Goal: Information Seeking & Learning: Learn about a topic

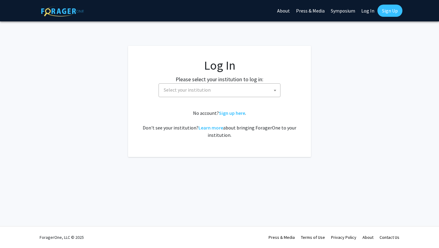
click at [230, 98] on fg-card-body "Log In Please select your institution to log in: [GEOGRAPHIC_DATA] [GEOGRAPHIC_…" at bounding box center [219, 101] width 159 height 87
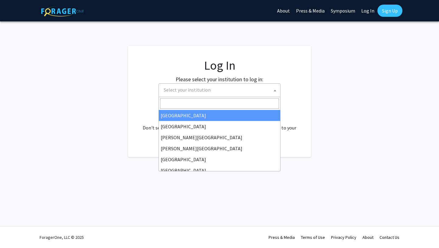
click at [230, 89] on span "Select your institution" at bounding box center [220, 90] width 119 height 12
select select "34"
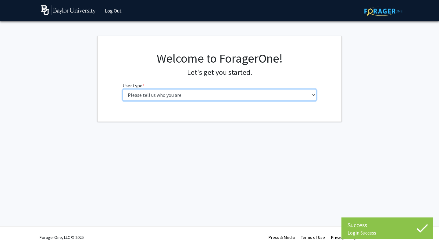
click at [253, 98] on select "Please tell us who you are Undergraduate Student Master's Student Doctoral Cand…" at bounding box center [220, 95] width 194 height 12
select select "1: undergrad"
click at [123, 89] on select "Please tell us who you are Undergraduate Student Master's Student Doctoral Cand…" at bounding box center [220, 95] width 194 height 12
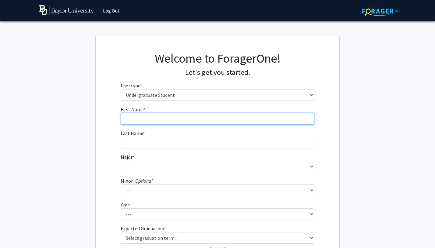
click at [252, 118] on input "First Name * required" at bounding box center [218, 119] width 194 height 12
type input "Harmony"
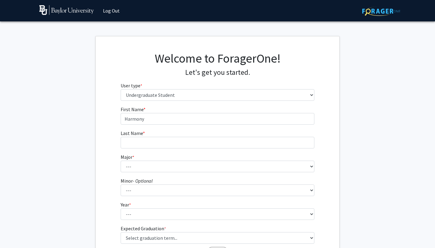
click at [228, 155] on fg-select "Major * required --- Accounting American Studies Anthropology Apparel Design & …" at bounding box center [218, 162] width 194 height 19
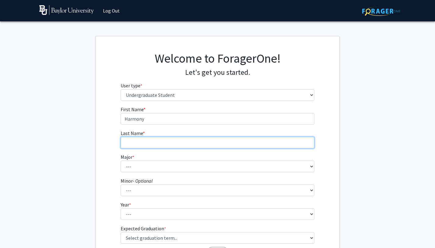
click at [224, 145] on input "Last Name * required" at bounding box center [218, 143] width 194 height 12
type input "Moore"
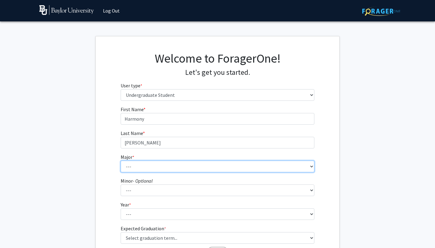
click at [214, 169] on select "--- Accounting American Studies Anthropology Apparel Design & Product Developme…" at bounding box center [218, 166] width 194 height 12
select select "16: 2681"
click at [121, 160] on select "--- Accounting American Studies Anthropology Apparel Design & Product Developme…" at bounding box center [218, 166] width 194 height 12
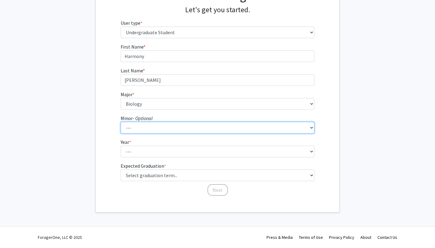
click at [199, 126] on select "--- Advertising American Sign Language American Studies Anthropology Apparel Me…" at bounding box center [218, 128] width 194 height 12
select select "60: 2123"
click at [121, 122] on select "--- Advertising American Sign Language American Studies Anthropology Apparel Me…" at bounding box center [218, 128] width 194 height 12
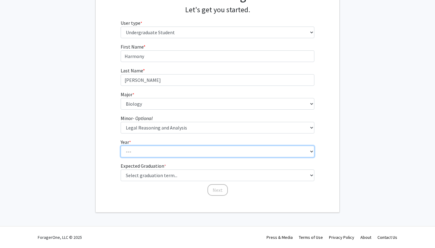
click at [188, 145] on select "--- First-year Sophomore Junior Senior Postbaccalaureate Certificate" at bounding box center [218, 151] width 194 height 12
select select "2: sophomore"
click at [121, 145] on select "--- First-year Sophomore Junior Senior Postbaccalaureate Certificate" at bounding box center [218, 151] width 194 height 12
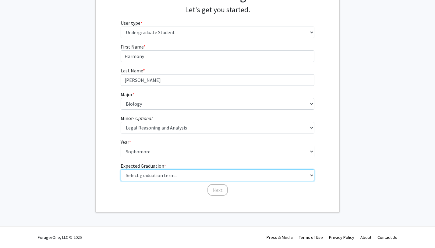
click at [199, 178] on select "Select graduation term... Spring 2025 Summer 2025 Fall 2025 Winter 2025 Spring …" at bounding box center [218, 175] width 194 height 12
select select "9: spring_2027"
click at [121, 169] on select "Select graduation term... Spring 2025 Summer 2025 Fall 2025 Winter 2025 Spring …" at bounding box center [218, 175] width 194 height 12
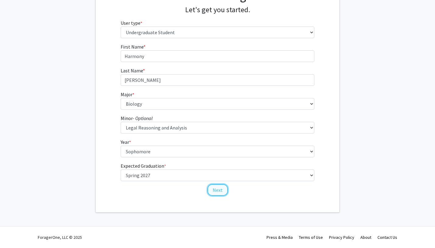
click at [216, 185] on button "Next" at bounding box center [218, 190] width 20 height 12
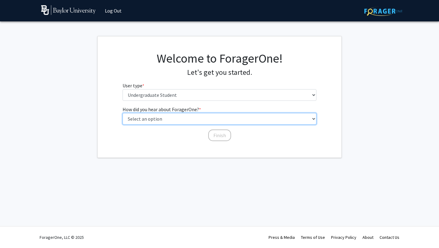
click at [235, 123] on select "Select an option Peer/student recommendation Faculty/staff recommendation Unive…" at bounding box center [220, 119] width 194 height 12
select select "3: university_website"
click at [123, 113] on select "Select an option Peer/student recommendation Faculty/staff recommendation Unive…" at bounding box center [220, 119] width 194 height 12
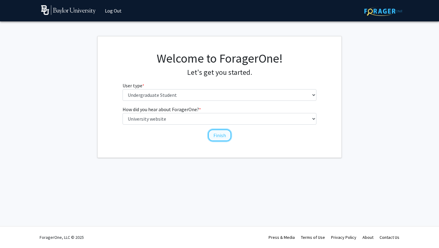
click at [218, 133] on button "Finish" at bounding box center [219, 135] width 23 height 12
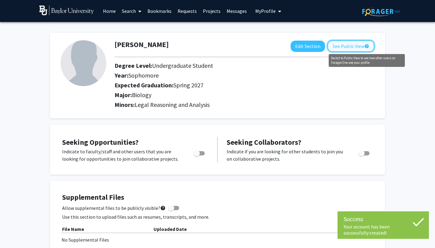
click at [366, 47] on mat-icon "help" at bounding box center [367, 45] width 5 height 7
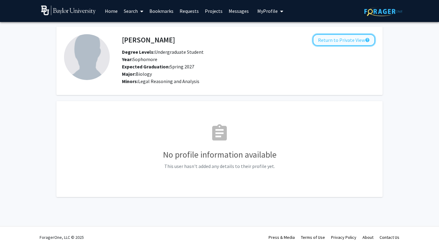
click at [363, 44] on button "Return to Private View help" at bounding box center [344, 40] width 62 height 12
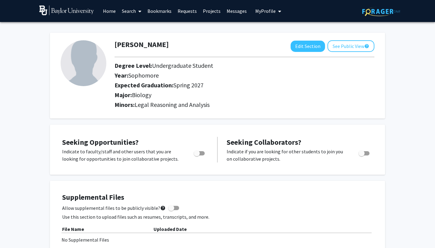
click at [123, 11] on link "Search" at bounding box center [132, 10] width 26 height 21
click at [134, 29] on span "Faculty/Staff" at bounding box center [141, 28] width 45 height 12
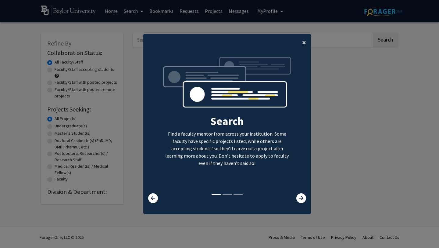
click at [305, 46] on span "×" at bounding box center [304, 41] width 4 height 9
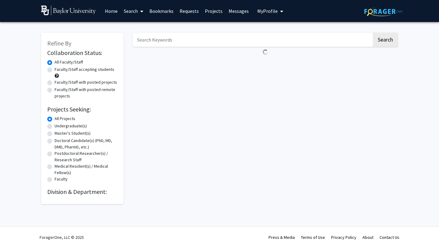
click at [291, 45] on input "Search Keywords" at bounding box center [252, 40] width 239 height 14
click at [95, 67] on label "Faculty/Staff accepting students" at bounding box center [85, 69] width 60 height 6
click at [59, 67] on input "Faculty/Staff accepting students" at bounding box center [57, 68] width 4 height 4
radio input "true"
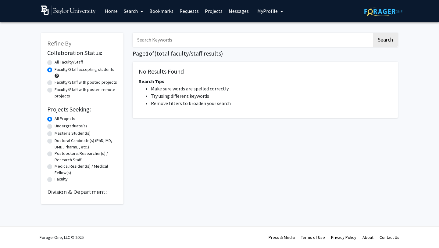
click at [93, 68] on label "Faculty/Staff accepting students" at bounding box center [85, 69] width 60 height 6
click at [59, 68] on input "Faculty/Staff accepting students" at bounding box center [57, 68] width 4 height 4
click at [59, 62] on label "All Faculty/Staff" at bounding box center [69, 62] width 28 height 6
click at [59, 62] on input "All Faculty/Staff" at bounding box center [57, 61] width 4 height 4
radio input "true"
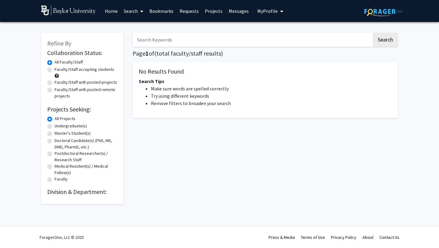
click at [140, 9] on icon at bounding box center [141, 11] width 3 height 5
click at [117, 13] on link "Home" at bounding box center [111, 10] width 19 height 21
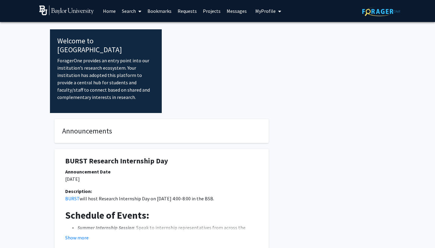
click at [132, 9] on link "Search" at bounding box center [132, 10] width 26 height 21
click at [132, 28] on span "Faculty/Staff" at bounding box center [141, 28] width 45 height 12
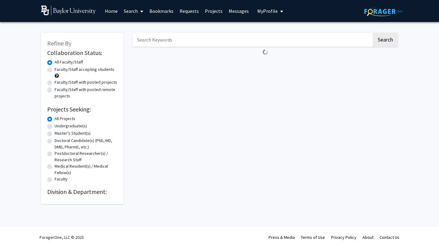
click at [112, 70] on label "Faculty/Staff accepting students" at bounding box center [85, 69] width 60 height 6
click at [59, 70] on input "Faculty/Staff accepting students" at bounding box center [57, 68] width 4 height 4
radio input "true"
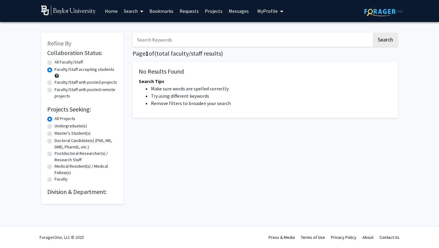
click at [110, 86] on label "Faculty/Staff with posted remote projects" at bounding box center [86, 92] width 63 height 13
click at [59, 86] on input "Faculty/Staff with posted remote projects" at bounding box center [57, 88] width 4 height 4
radio input "true"
click at [98, 88] on label "Faculty/Staff with posted remote projects" at bounding box center [86, 92] width 63 height 13
click at [59, 88] on input "Faculty/Staff with posted remote projects" at bounding box center [57, 88] width 4 height 4
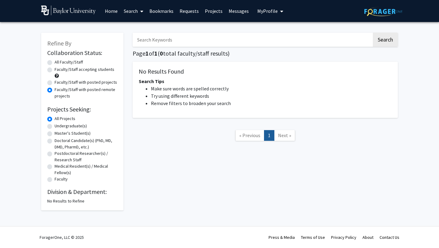
click at [101, 69] on label "Faculty/Staff accepting students" at bounding box center [85, 69] width 60 height 6
click at [59, 69] on input "Faculty/Staff accepting students" at bounding box center [57, 68] width 4 height 4
radio input "true"
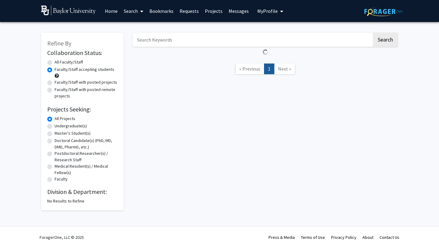
click at [100, 78] on div "Faculty/Staff accepting students" at bounding box center [82, 72] width 70 height 13
click at [100, 79] on label "Faculty/Staff with posted projects" at bounding box center [86, 82] width 62 height 6
click at [59, 79] on input "Faculty/Staff with posted projects" at bounding box center [57, 81] width 4 height 4
radio input "true"
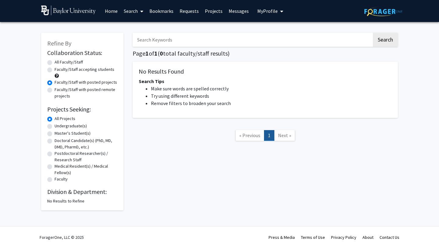
click at [79, 93] on label "Faculty/Staff with posted remote projects" at bounding box center [86, 92] width 63 height 13
click at [59, 90] on input "Faculty/Staff with posted remote projects" at bounding box center [57, 88] width 4 height 4
radio input "true"
click at [70, 74] on div "Faculty/Staff accepting students" at bounding box center [82, 72] width 70 height 13
click at [66, 71] on label "Faculty/Staff accepting students" at bounding box center [85, 69] width 60 height 6
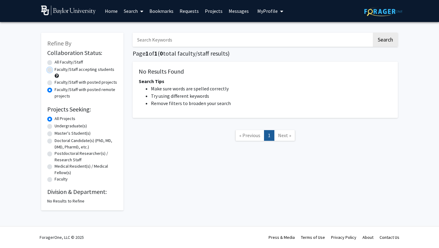
click at [59, 70] on input "Faculty/Staff accepting students" at bounding box center [57, 68] width 4 height 4
radio input "true"
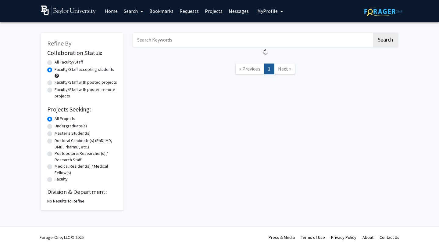
click at [74, 127] on label "Undergraduate(s)" at bounding box center [71, 126] width 32 height 6
click at [59, 127] on input "Undergraduate(s)" at bounding box center [57, 125] width 4 height 4
radio input "true"
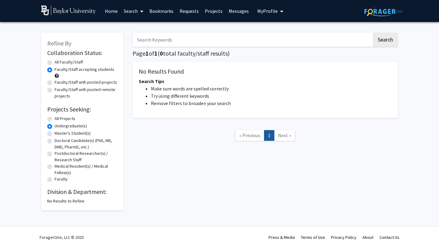
click at [74, 127] on label "Undergraduate(s)" at bounding box center [71, 126] width 32 height 6
click at [59, 127] on input "Undergraduate(s)" at bounding box center [57, 125] width 4 height 4
click at [50, 122] on div "All Projects" at bounding box center [82, 118] width 70 height 7
click at [55, 118] on label "All Projects" at bounding box center [65, 118] width 21 height 6
click at [55, 118] on input "All Projects" at bounding box center [57, 117] width 4 height 4
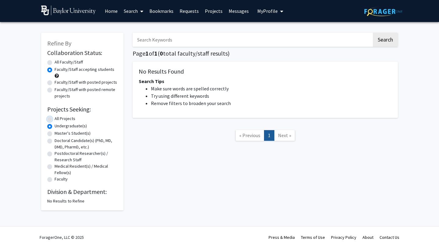
radio input "true"
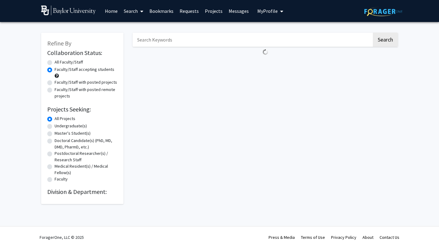
click at [54, 127] on div "Undergraduate(s)" at bounding box center [82, 126] width 70 height 7
click at [55, 124] on label "Undergraduate(s)" at bounding box center [71, 126] width 32 height 6
click at [55, 124] on input "Undergraduate(s)" at bounding box center [57, 125] width 4 height 4
radio input "true"
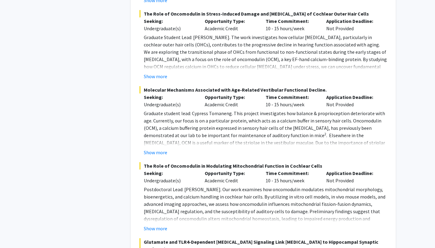
scroll to position [1625, 0]
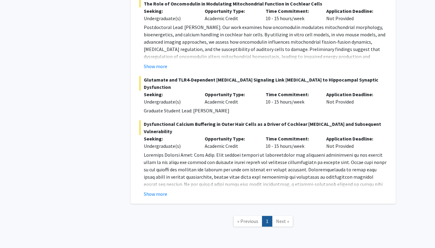
scroll to position [1787, 0]
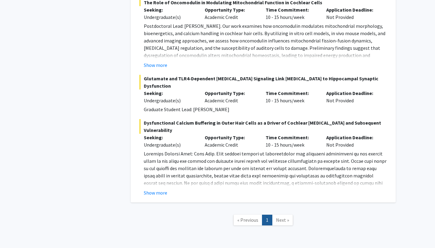
click at [282, 216] on span "Next »" at bounding box center [282, 219] width 13 height 6
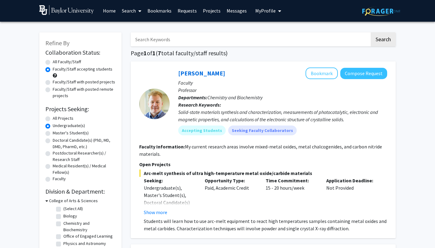
scroll to position [0, 0]
